Goal: Transaction & Acquisition: Download file/media

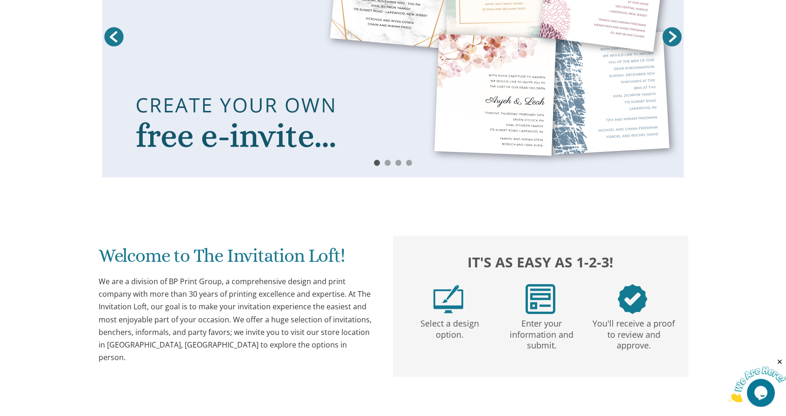
scroll to position [285, 0]
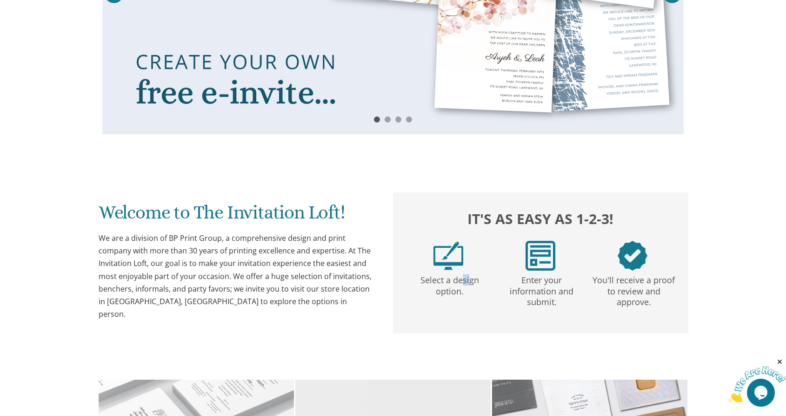
drag, startPoint x: 454, startPoint y: 277, endPoint x: 449, endPoint y: 276, distance: 4.9
click at [449, 276] on p "Select a design option." at bounding box center [450, 283] width 88 height 27
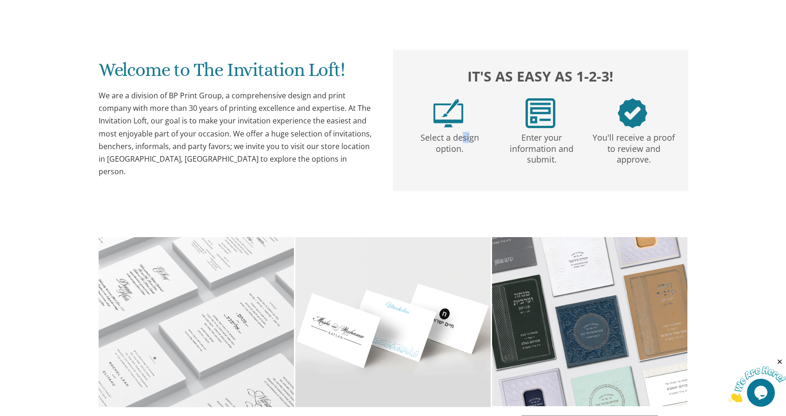
scroll to position [0, 0]
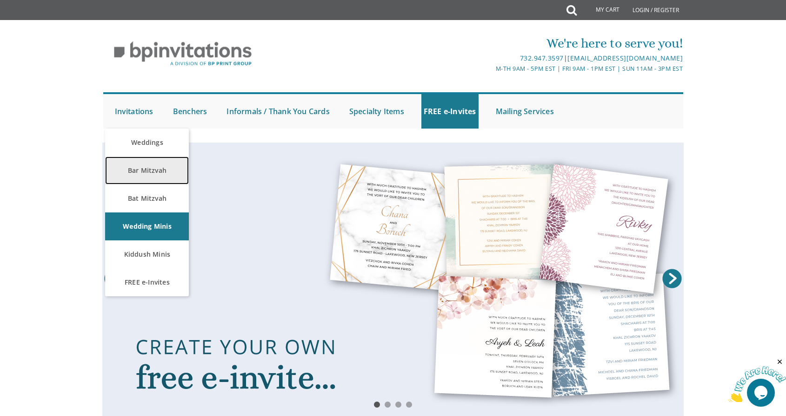
click at [138, 169] on link "Bar Mitzvah" at bounding box center [147, 170] width 84 height 28
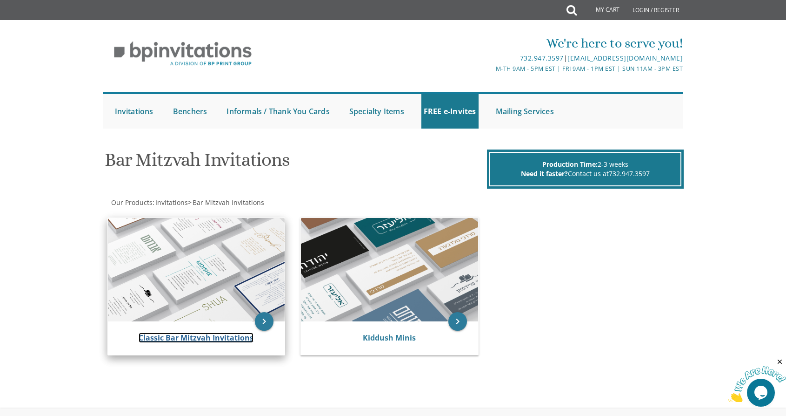
click at [213, 334] on link "Classic Bar Mitzvah Invitations" at bounding box center [196, 337] width 115 height 10
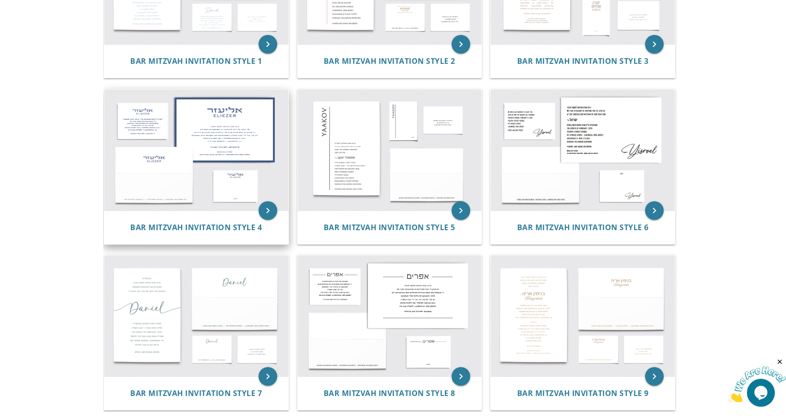
scroll to position [285, 0]
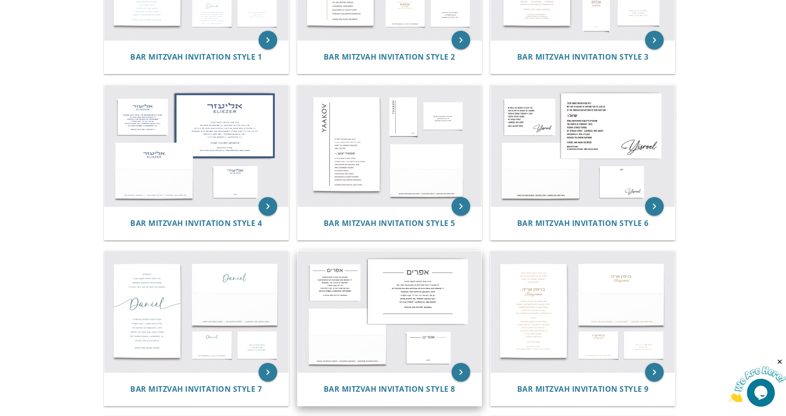
click at [400, 286] on img at bounding box center [390, 311] width 184 height 121
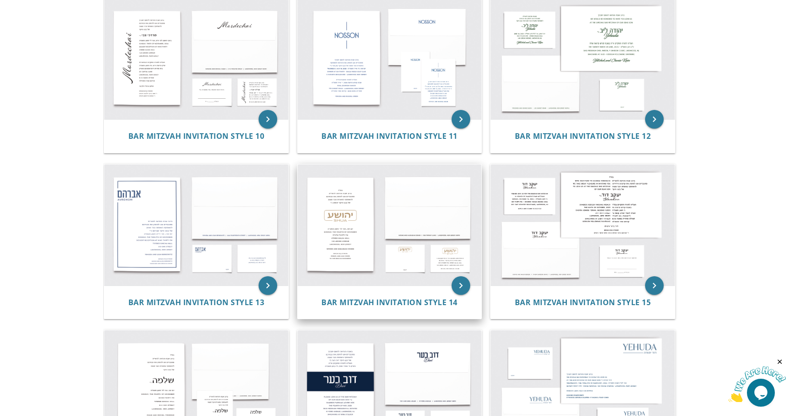
scroll to position [712, 0]
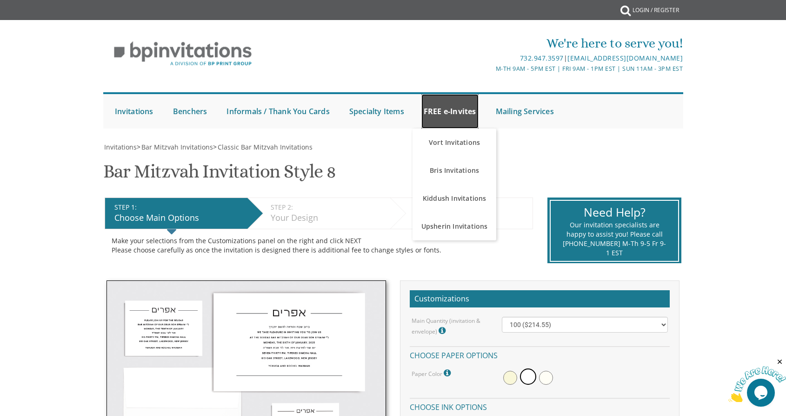
click at [445, 116] on link "FREE e-Invites" at bounding box center [450, 111] width 57 height 34
click at [459, 117] on link "FREE e-Invites" at bounding box center [450, 111] width 57 height 34
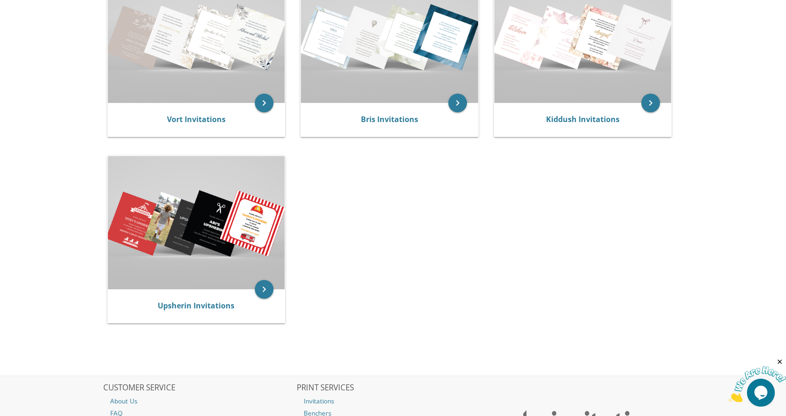
scroll to position [285, 0]
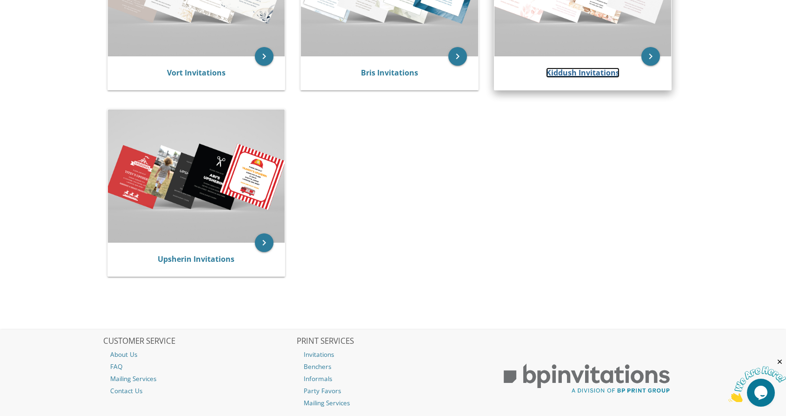
click at [564, 73] on link "Kiddush Invitations" at bounding box center [583, 72] width 74 height 10
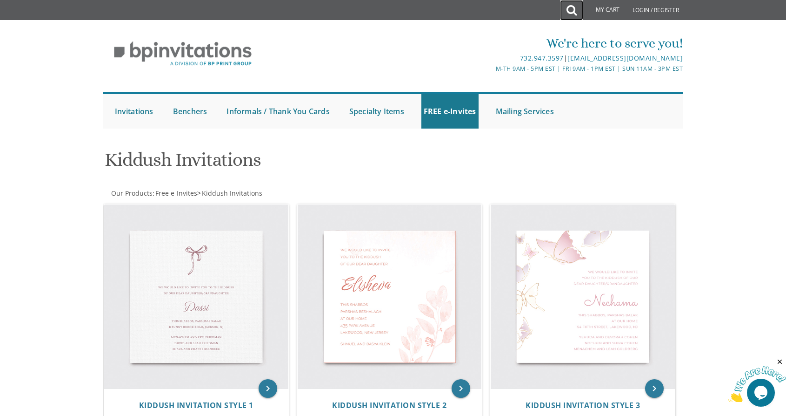
click at [570, 11] on icon at bounding box center [572, 10] width 10 height 19
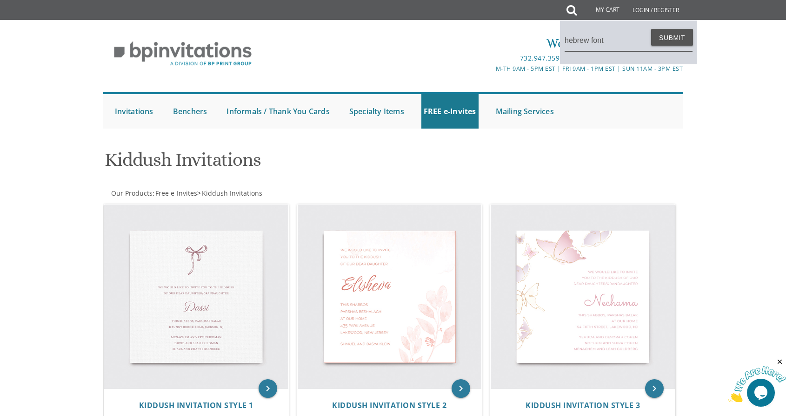
type input "hebrew font"
click at [651, 29] on button "Submit" at bounding box center [672, 37] width 42 height 17
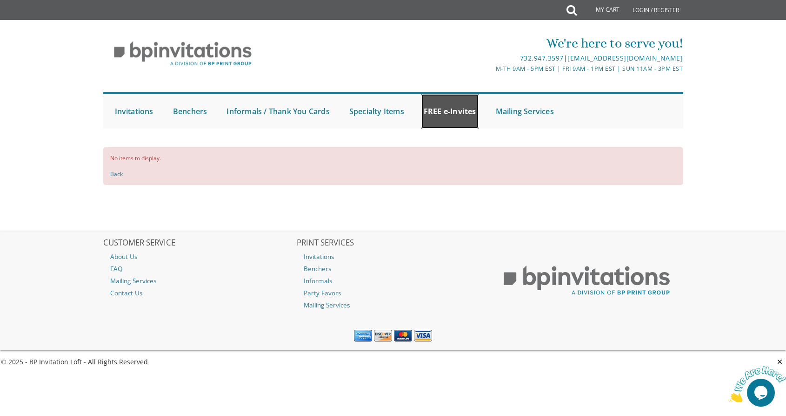
click at [432, 121] on link "FREE e-Invites" at bounding box center [450, 111] width 57 height 34
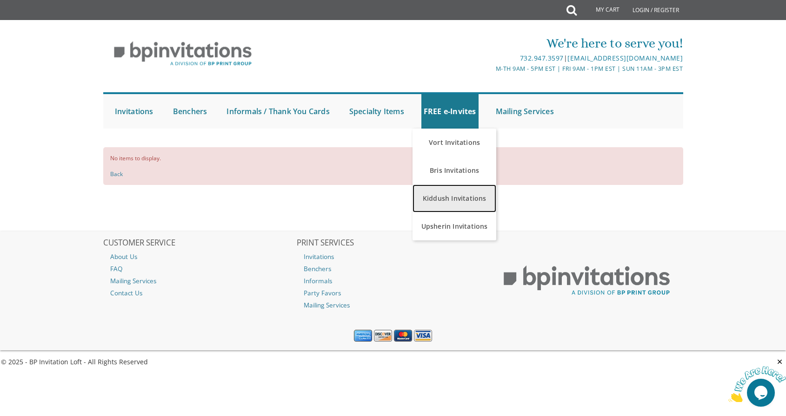
click at [447, 199] on link "Kiddush Invitations" at bounding box center [455, 198] width 84 height 28
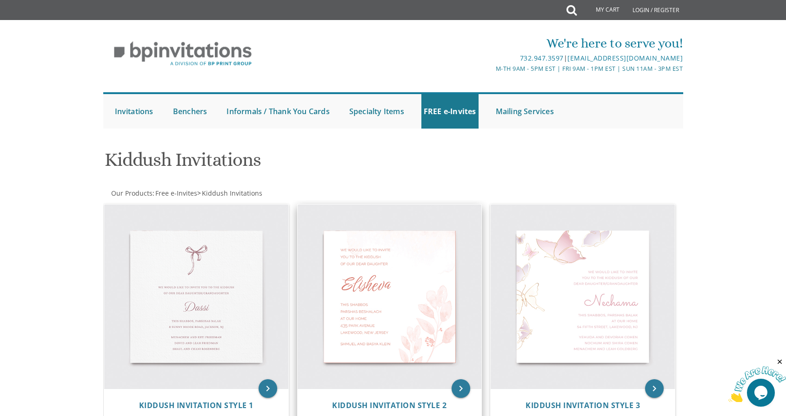
click at [378, 305] on img at bounding box center [390, 296] width 184 height 184
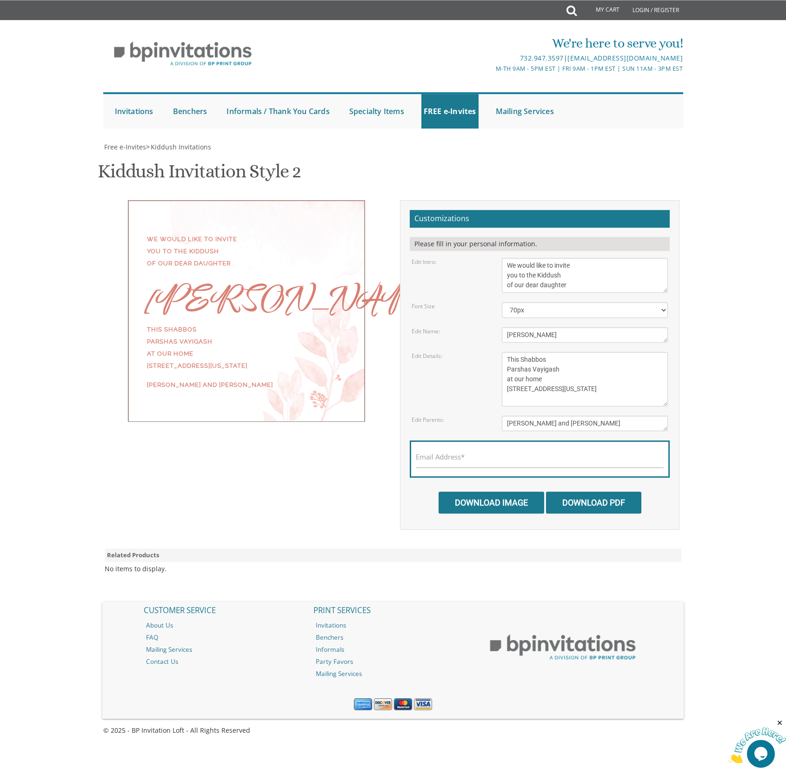
scroll to position [142, 0]
click at [550, 302] on select "40px 50px 60px 70px 80px" at bounding box center [585, 310] width 167 height 16
